Goal: Task Accomplishment & Management: Use online tool/utility

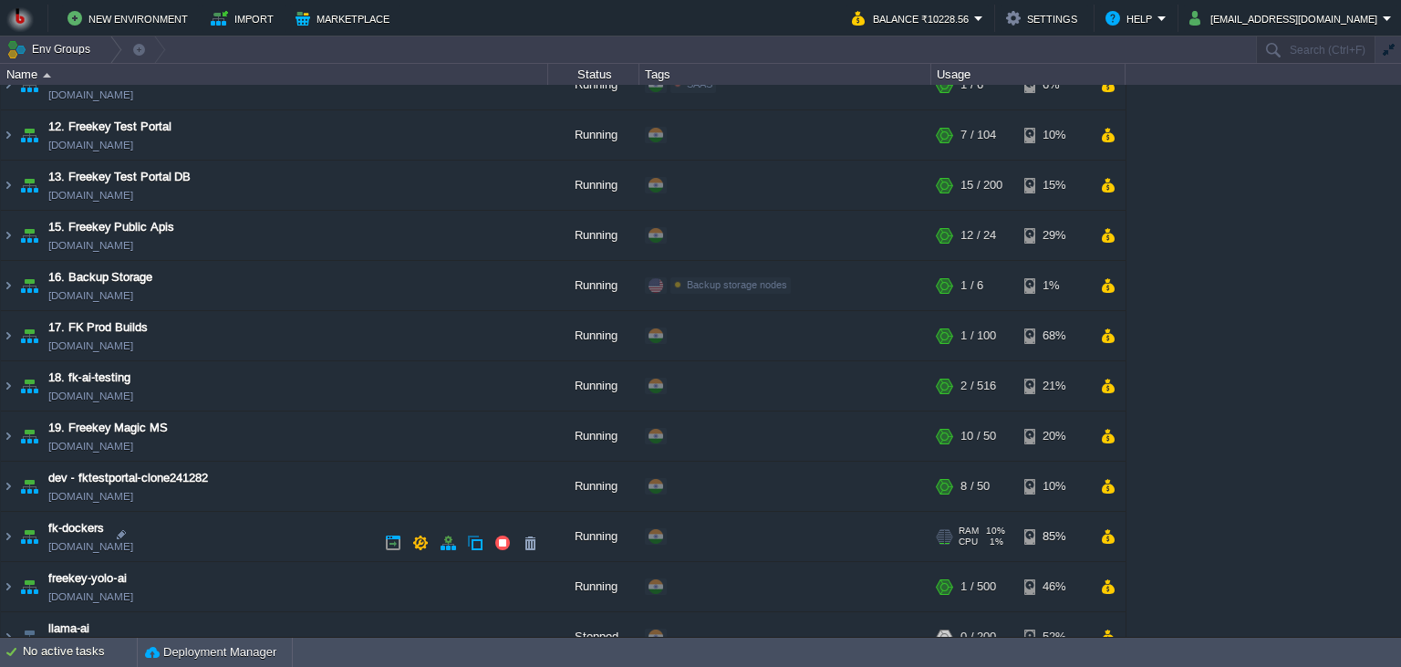
scroll to position [597, 0]
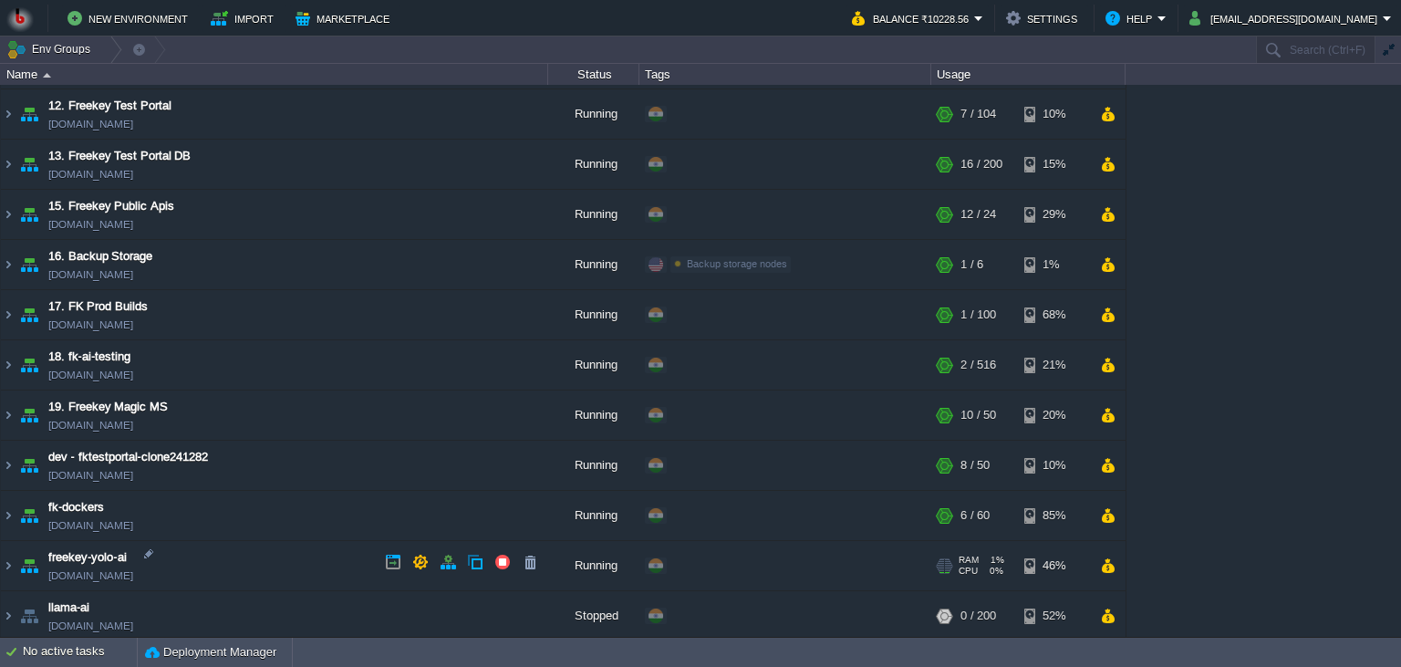
click at [296, 561] on td "freekey-yolo-ai [DOMAIN_NAME]" at bounding box center [274, 566] width 547 height 50
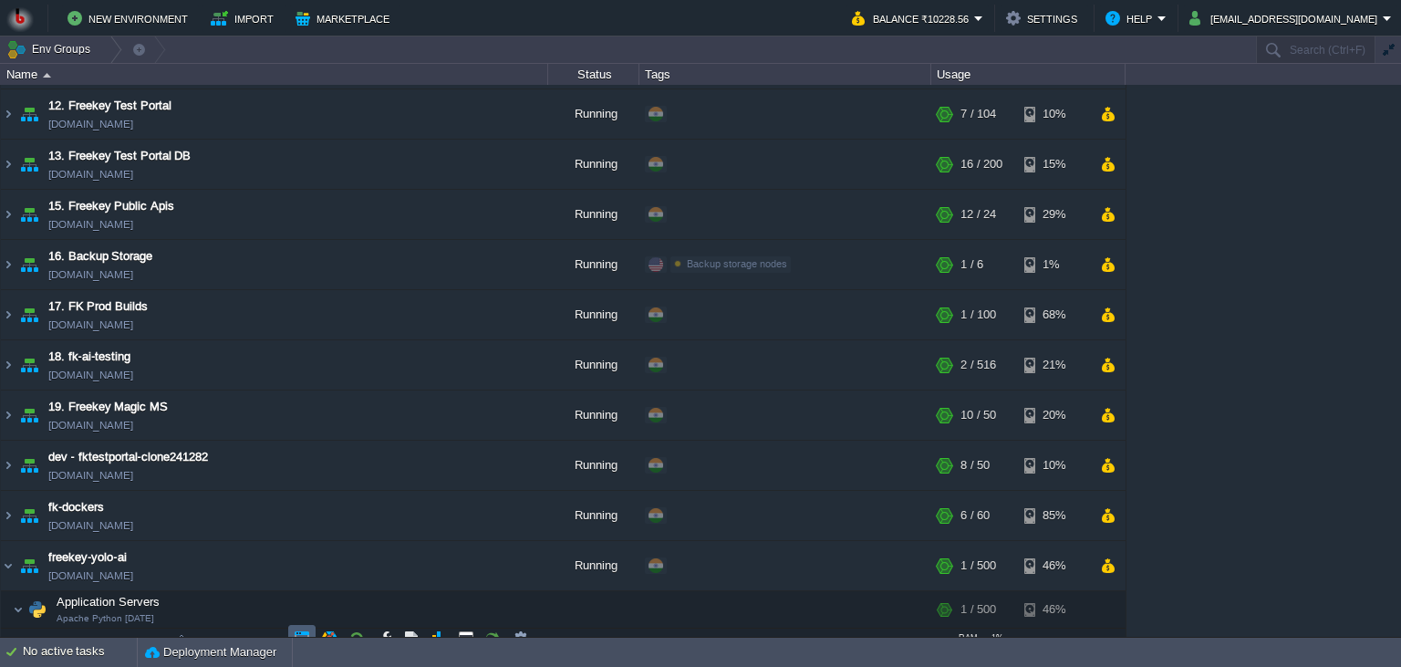
scroll to position [692, 0]
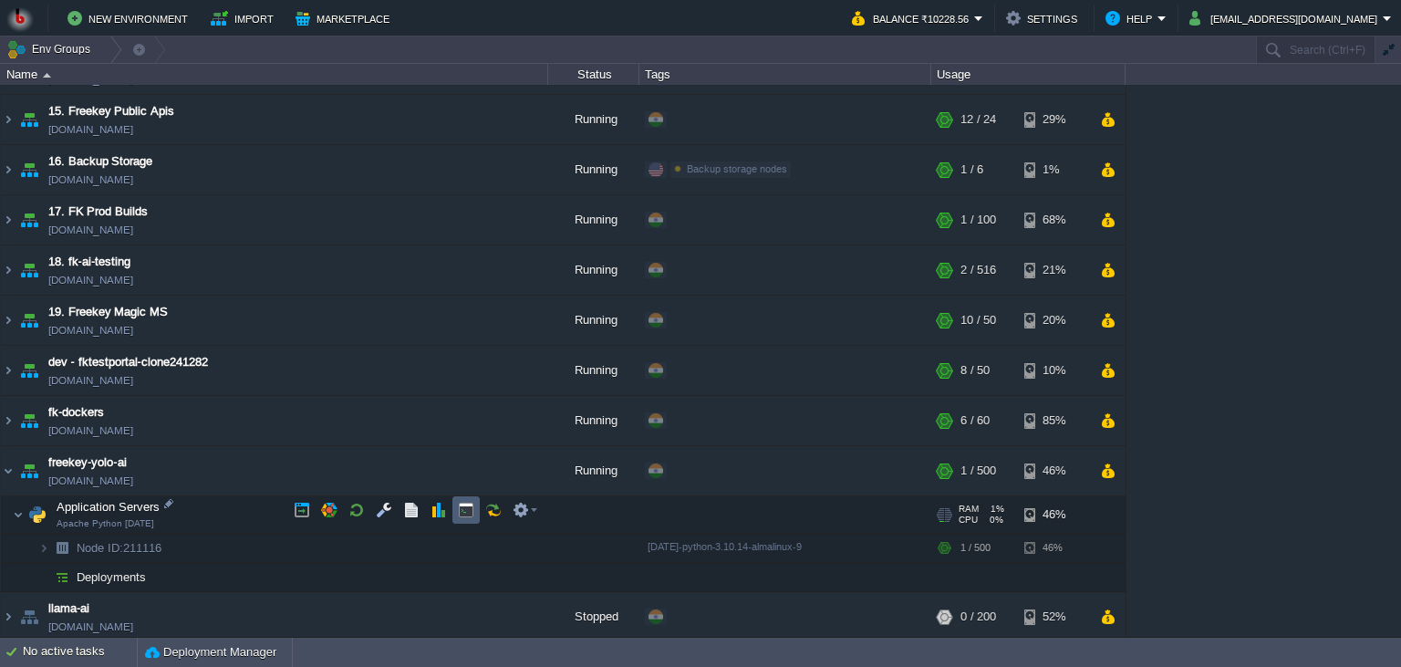
click at [465, 517] on button "button" at bounding box center [466, 510] width 16 height 16
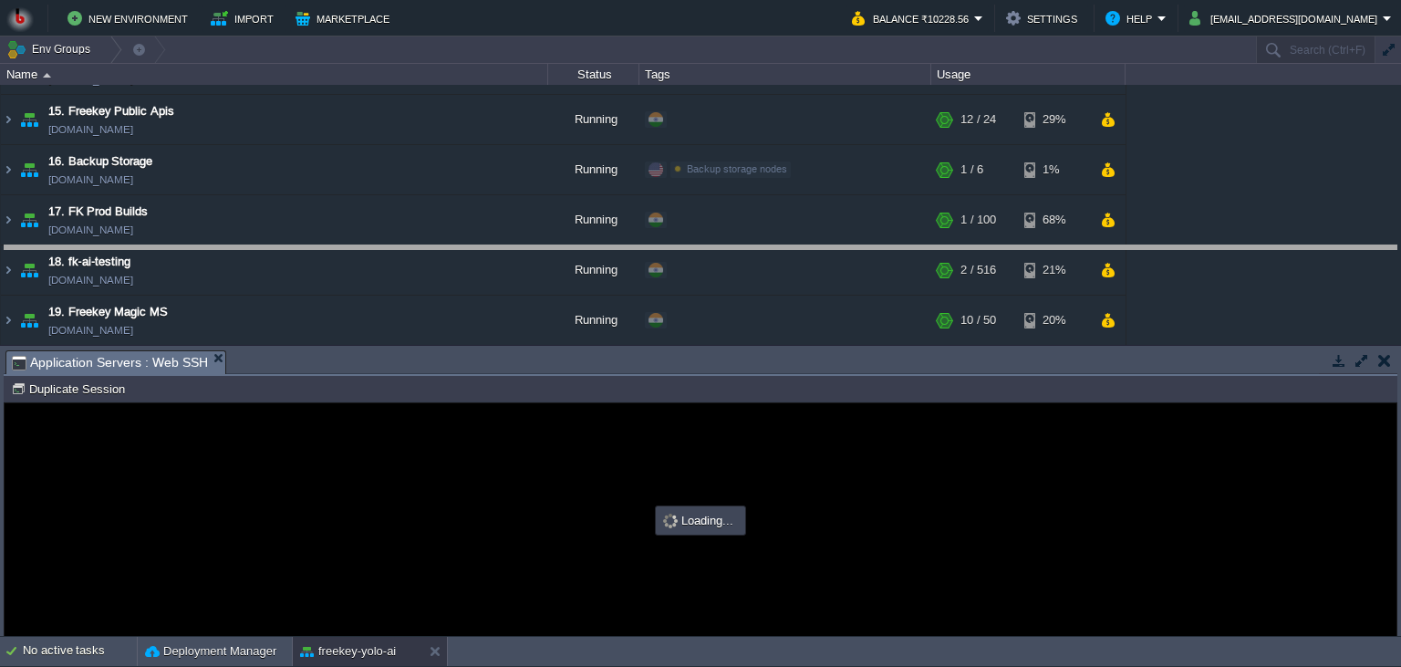
drag, startPoint x: 613, startPoint y: 361, endPoint x: 629, endPoint y: 241, distance: 121.5
click at [629, 241] on body "New Environment Import Marketplace Bonus ₹0.00 Upgrade Account Balance ₹10228.5…" at bounding box center [700, 333] width 1401 height 667
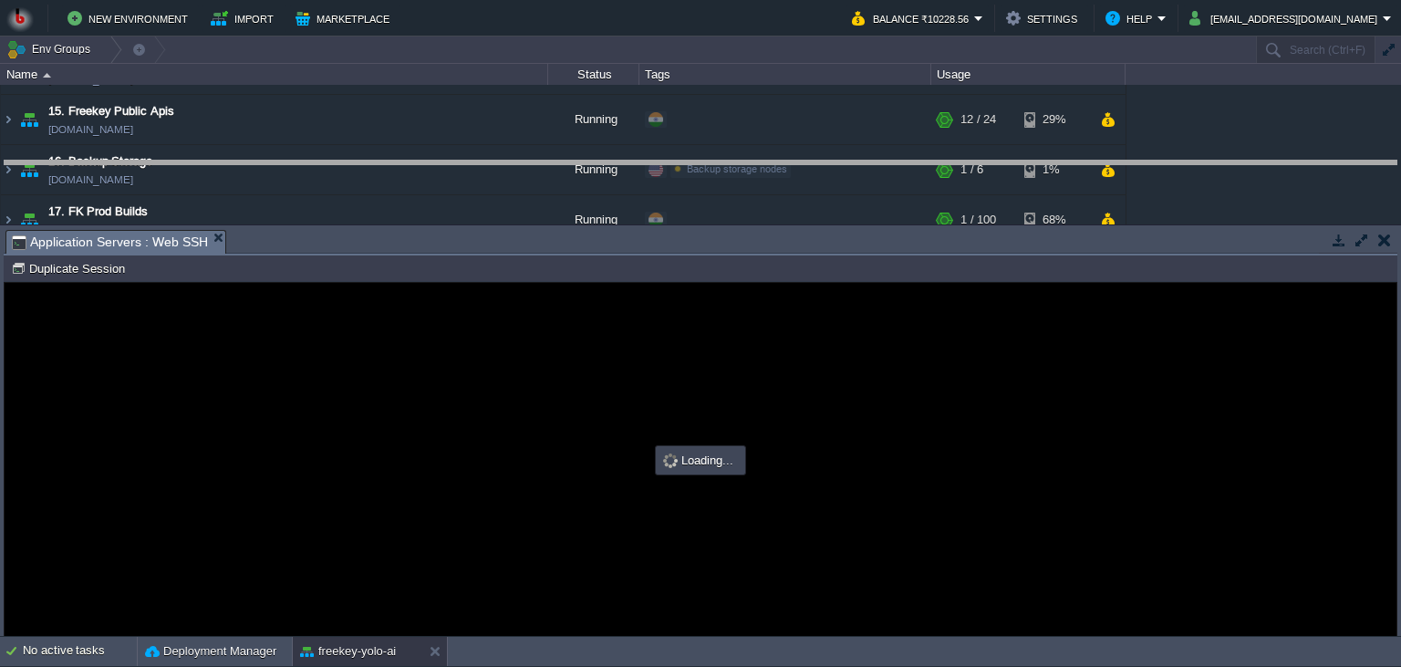
drag, startPoint x: 629, startPoint y: 241, endPoint x: 623, endPoint y: 187, distance: 54.2
click at [622, 171] on body "New Environment Import Marketplace Bonus ₹0.00 Upgrade Account Balance ₹10228.5…" at bounding box center [700, 333] width 1401 height 667
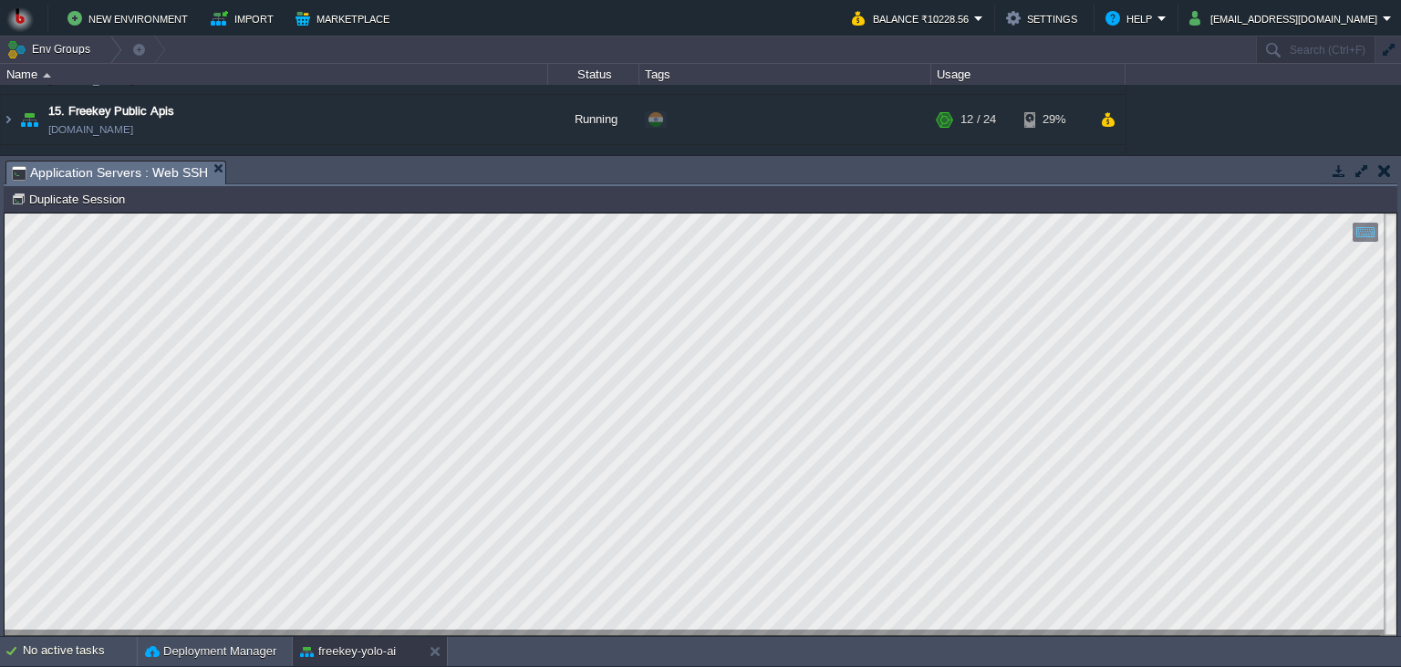
scroll to position [8, 0]
click at [438, 662] on div at bounding box center [434, 651] width 25 height 29
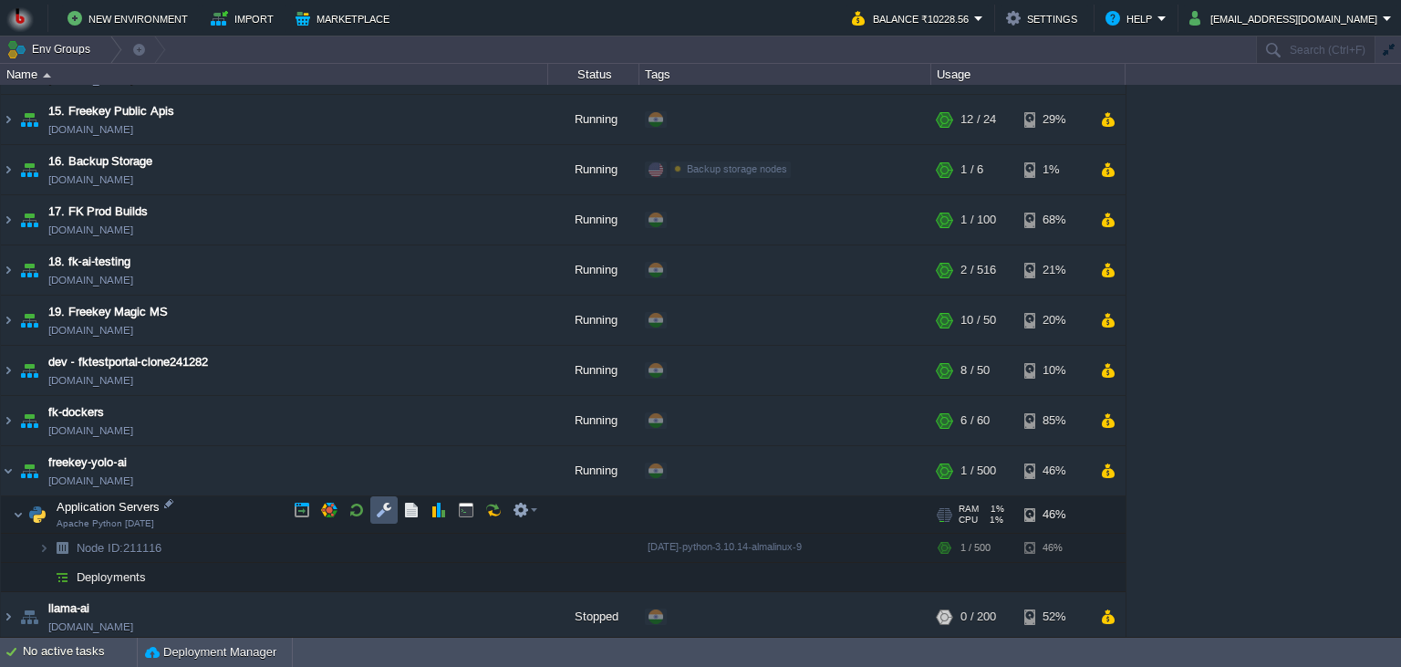
click at [381, 511] on button "button" at bounding box center [384, 510] width 16 height 16
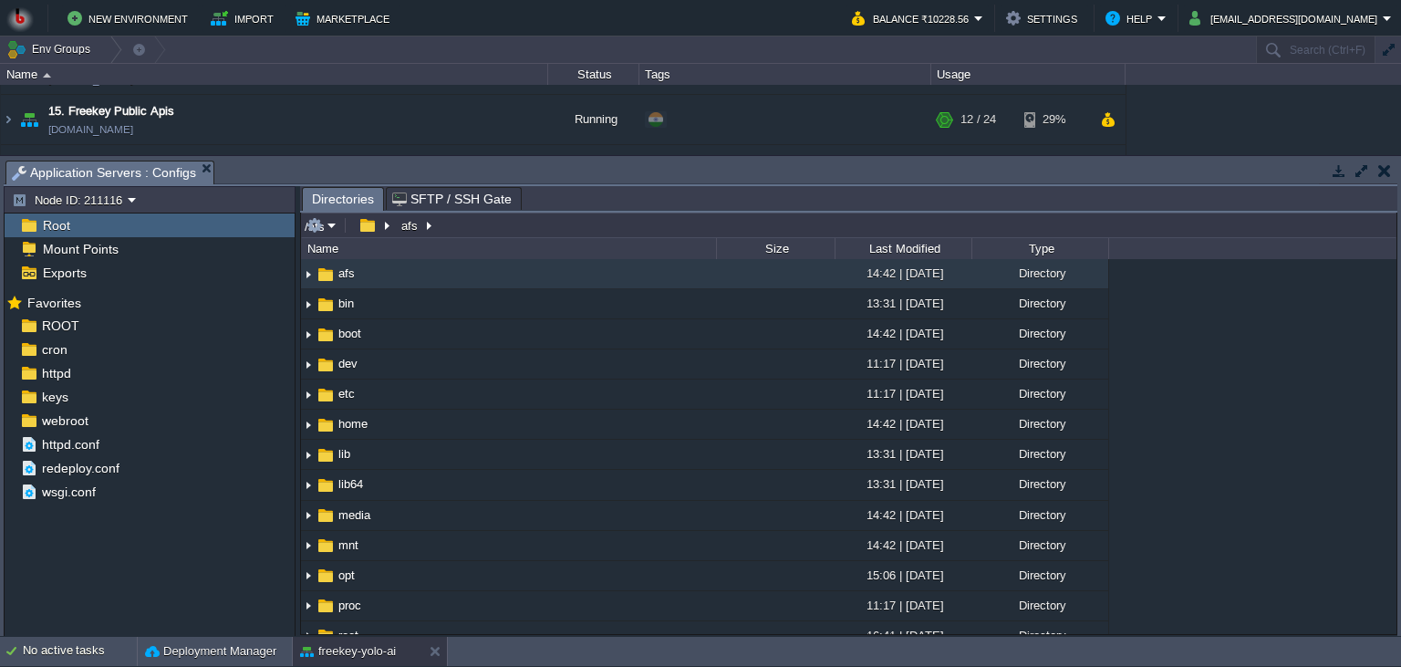
click at [549, 232] on input "/afs" at bounding box center [848, 225] width 1095 height 26
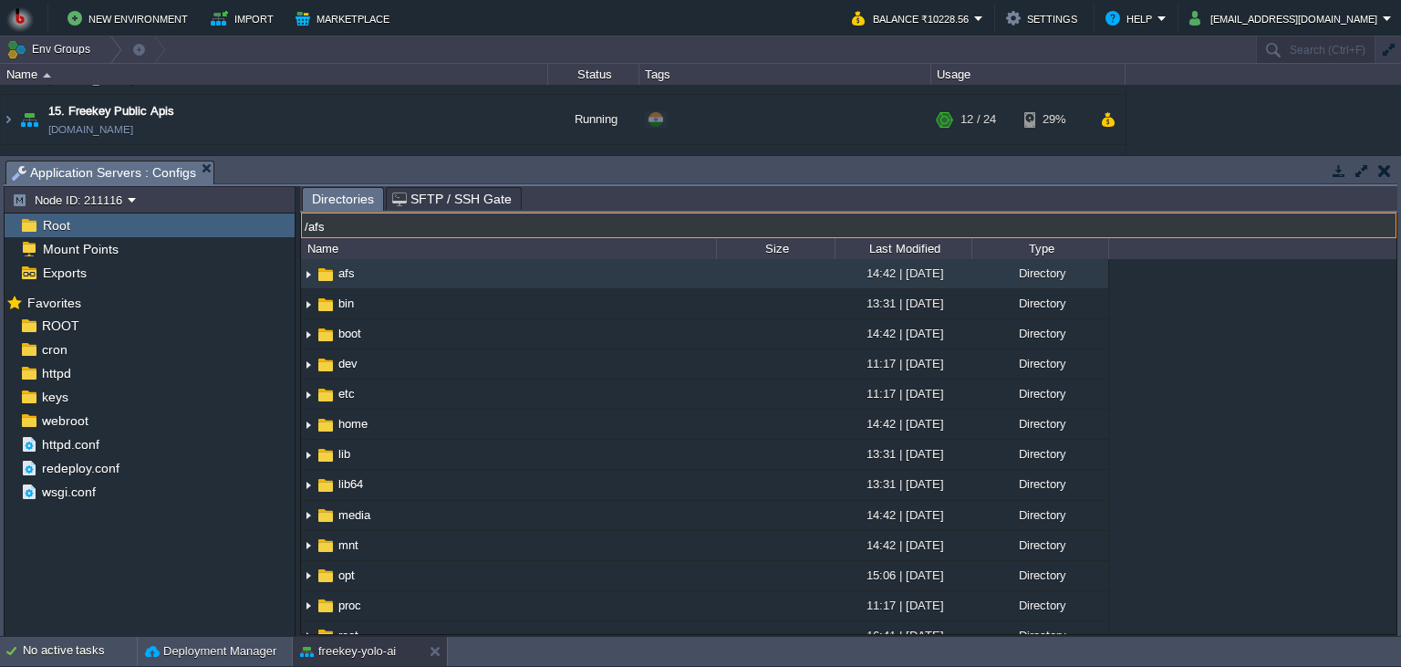
paste input "var/www/webroot"
type input "/var/www/webroot"
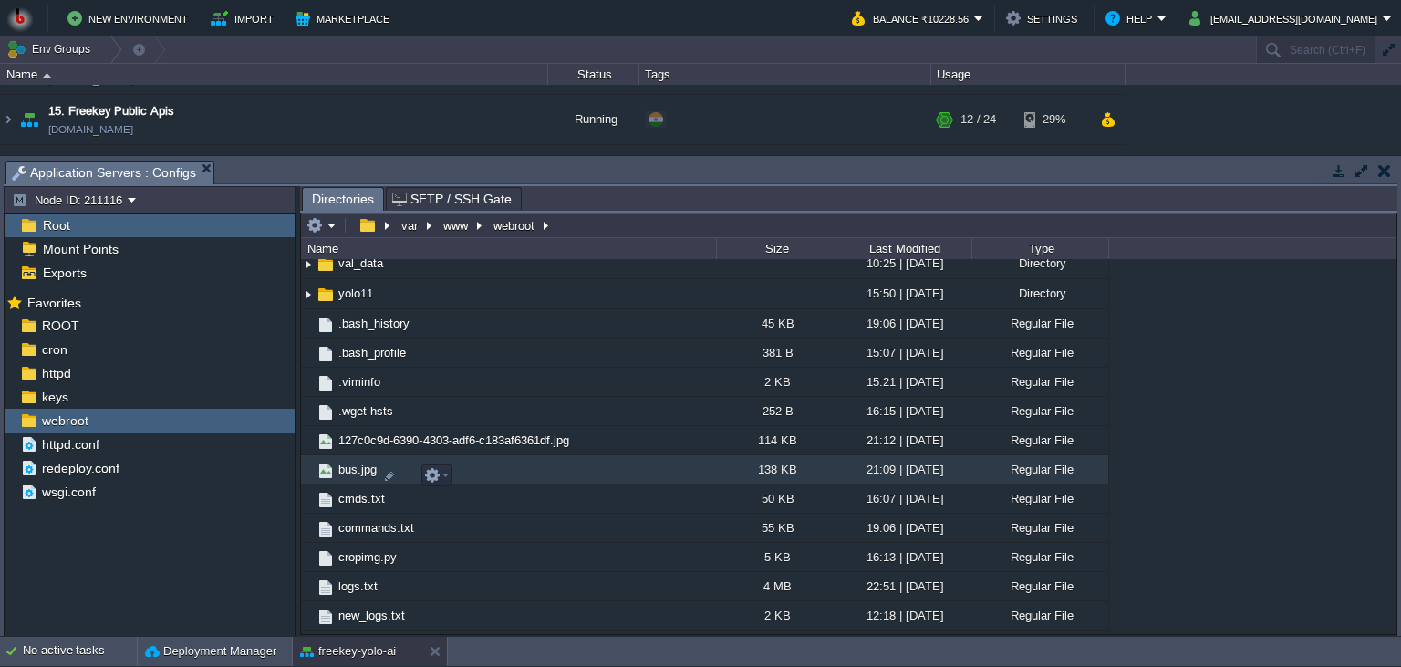
scroll to position [670, 0]
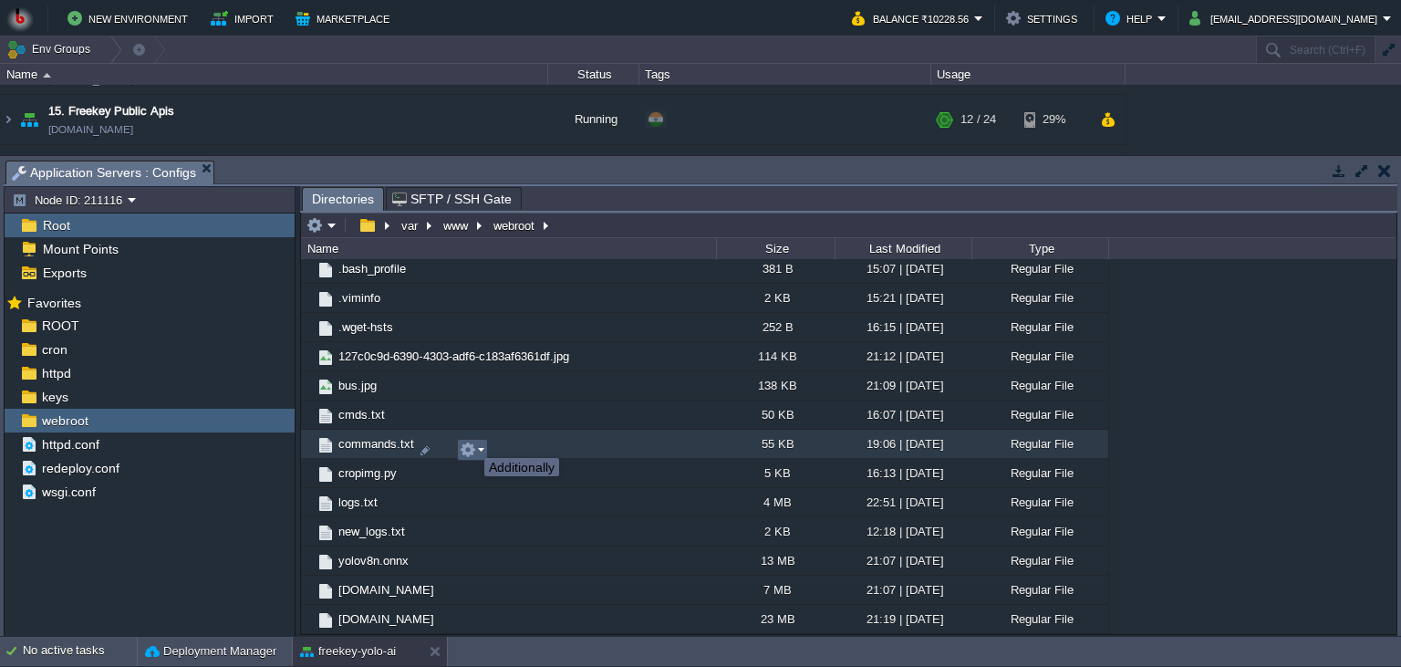
click at [471, 441] on button "button" at bounding box center [468, 449] width 16 height 16
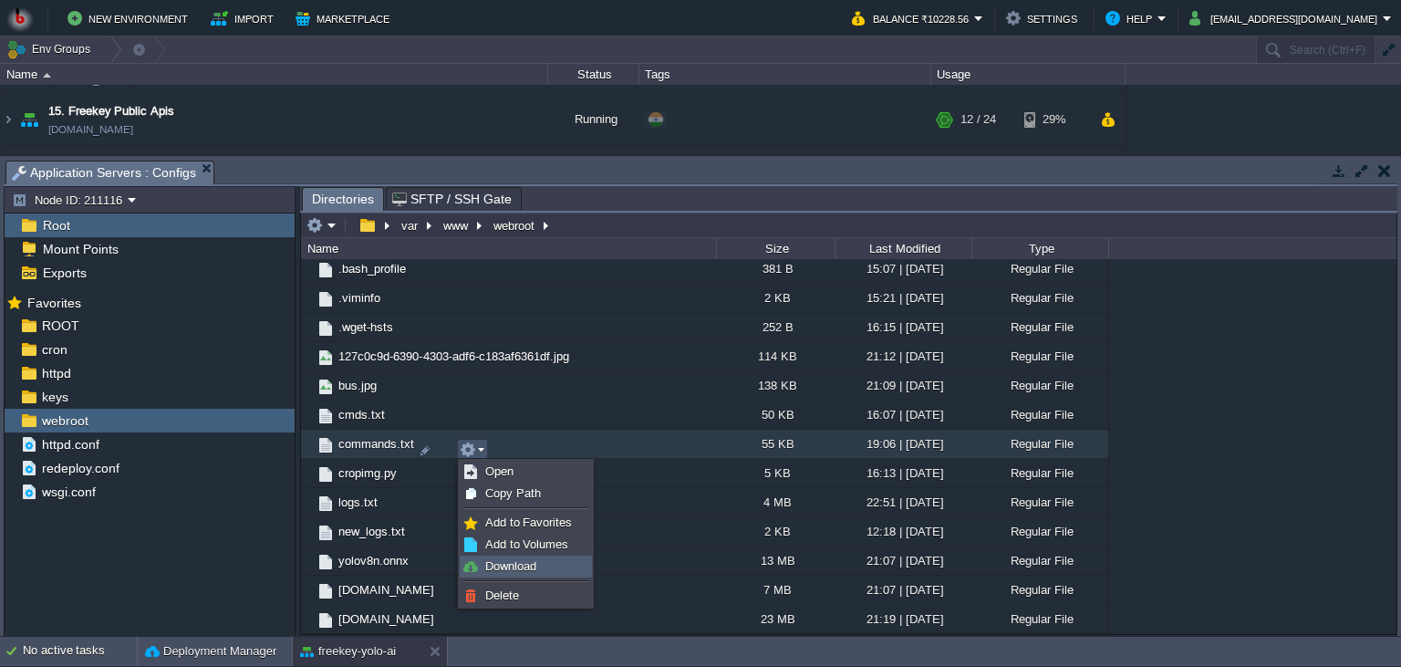
click at [502, 556] on link "Download" at bounding box center [526, 566] width 130 height 20
